Goal: Information Seeking & Learning: Find specific fact

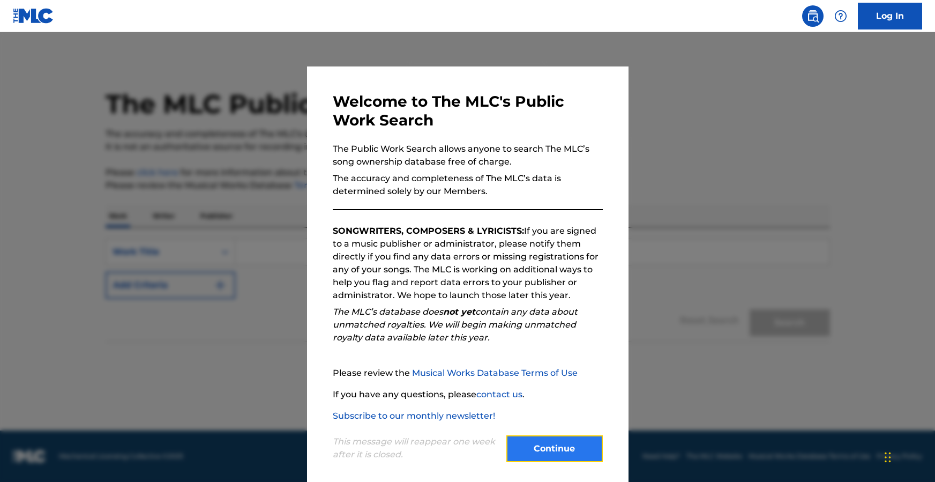
click at [554, 450] on button "Continue" at bounding box center [554, 448] width 96 height 27
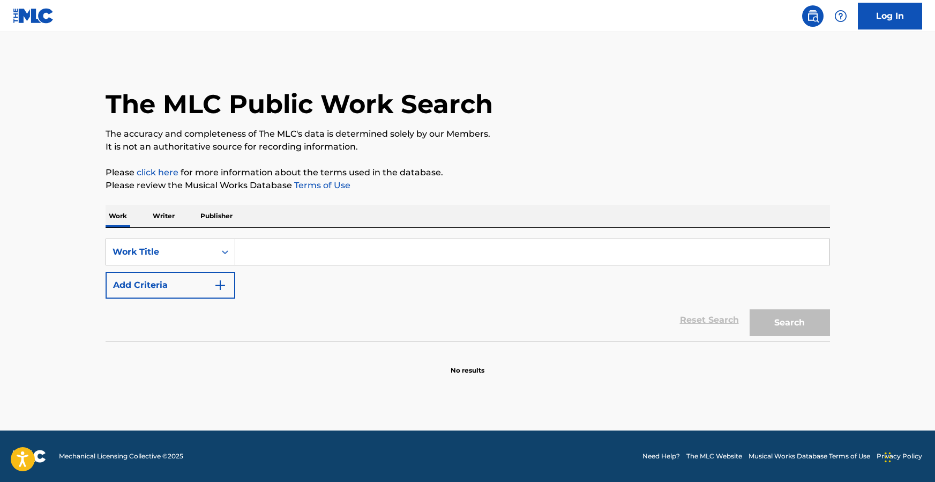
click at [276, 250] on input "Search Form" at bounding box center [532, 252] width 594 height 26
type input "i wish i was"
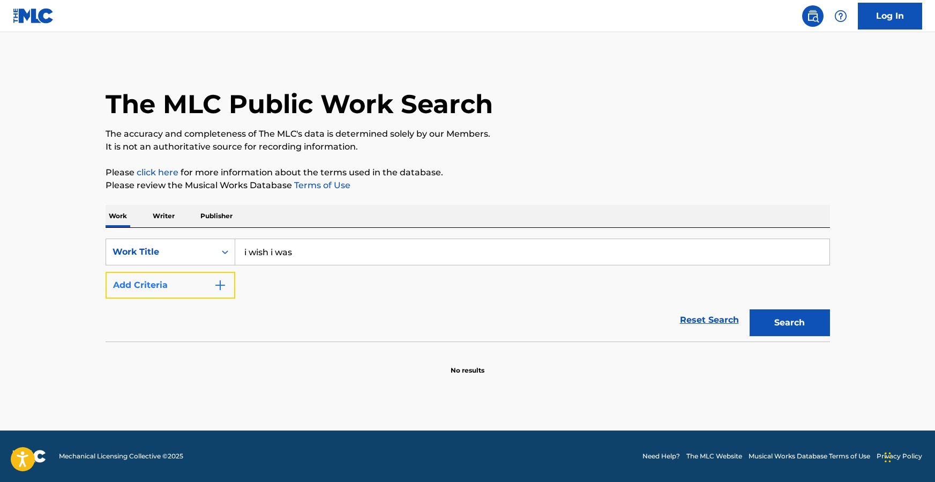
click at [219, 282] on img "Search Form" at bounding box center [220, 285] width 13 height 13
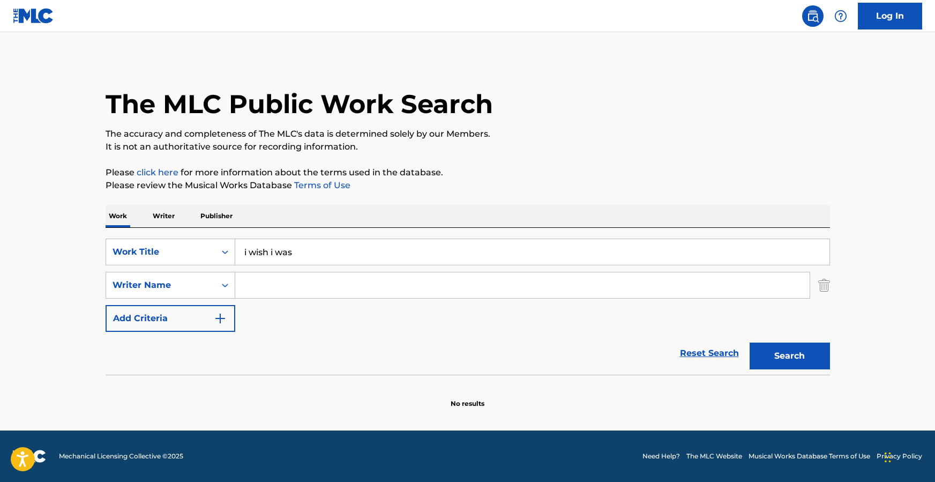
click at [268, 282] on input "Search Form" at bounding box center [522, 285] width 574 height 26
type input "[PERSON_NAME]"
click at [814, 360] on button "Search" at bounding box center [790, 355] width 80 height 27
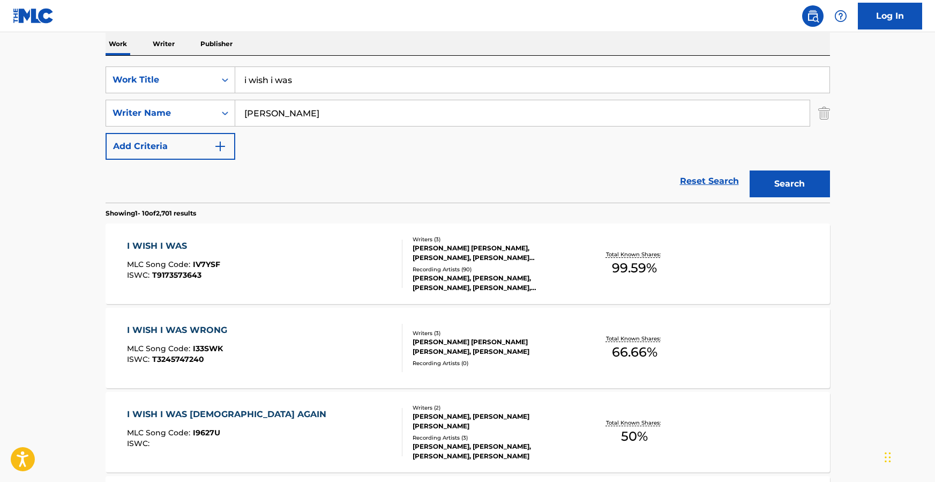
scroll to position [214, 0]
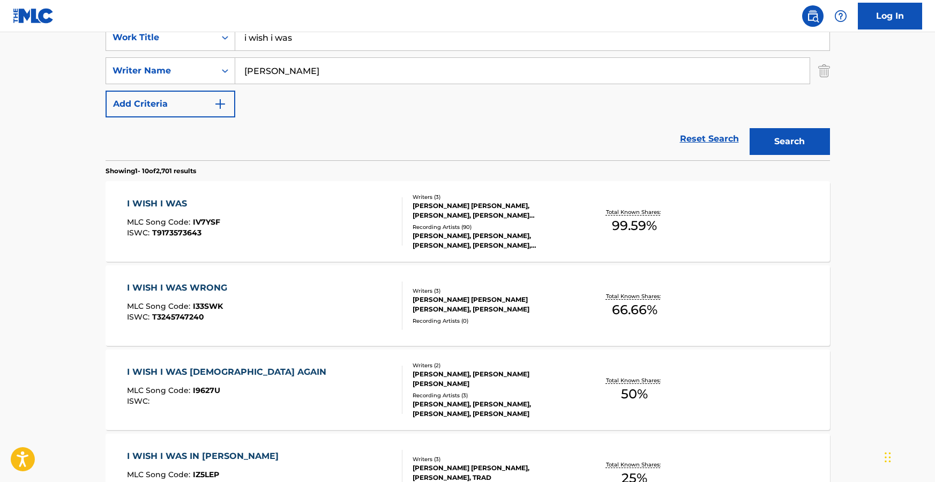
click at [160, 201] on div "I WISH I WAS" at bounding box center [173, 203] width 93 height 13
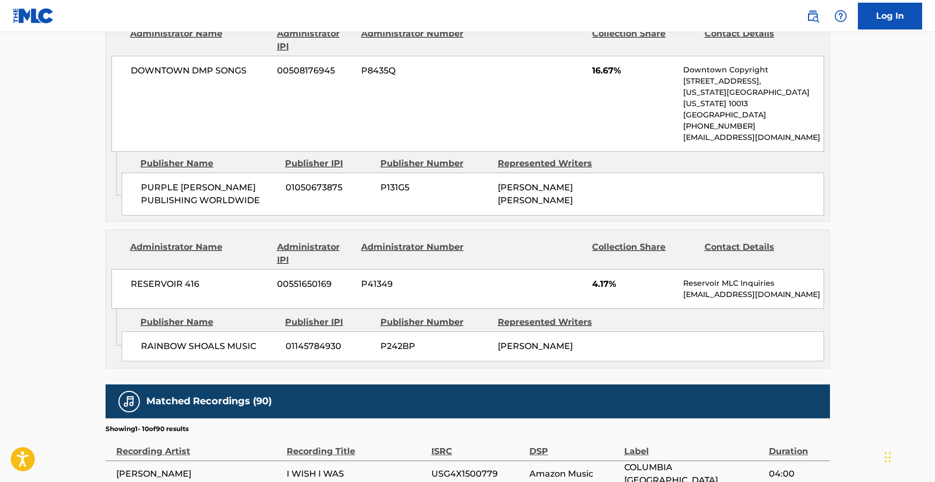
scroll to position [1340, 0]
